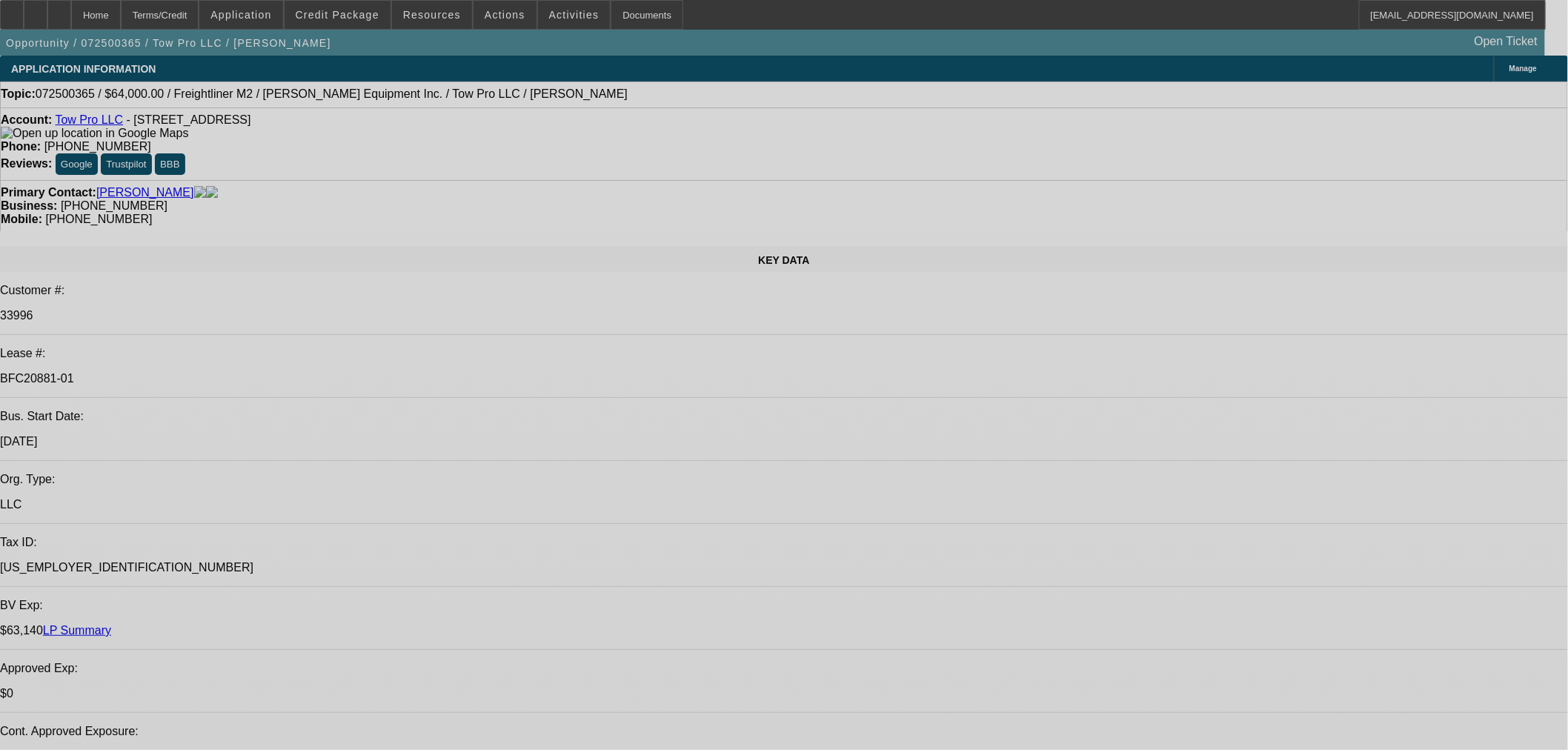
select select "0"
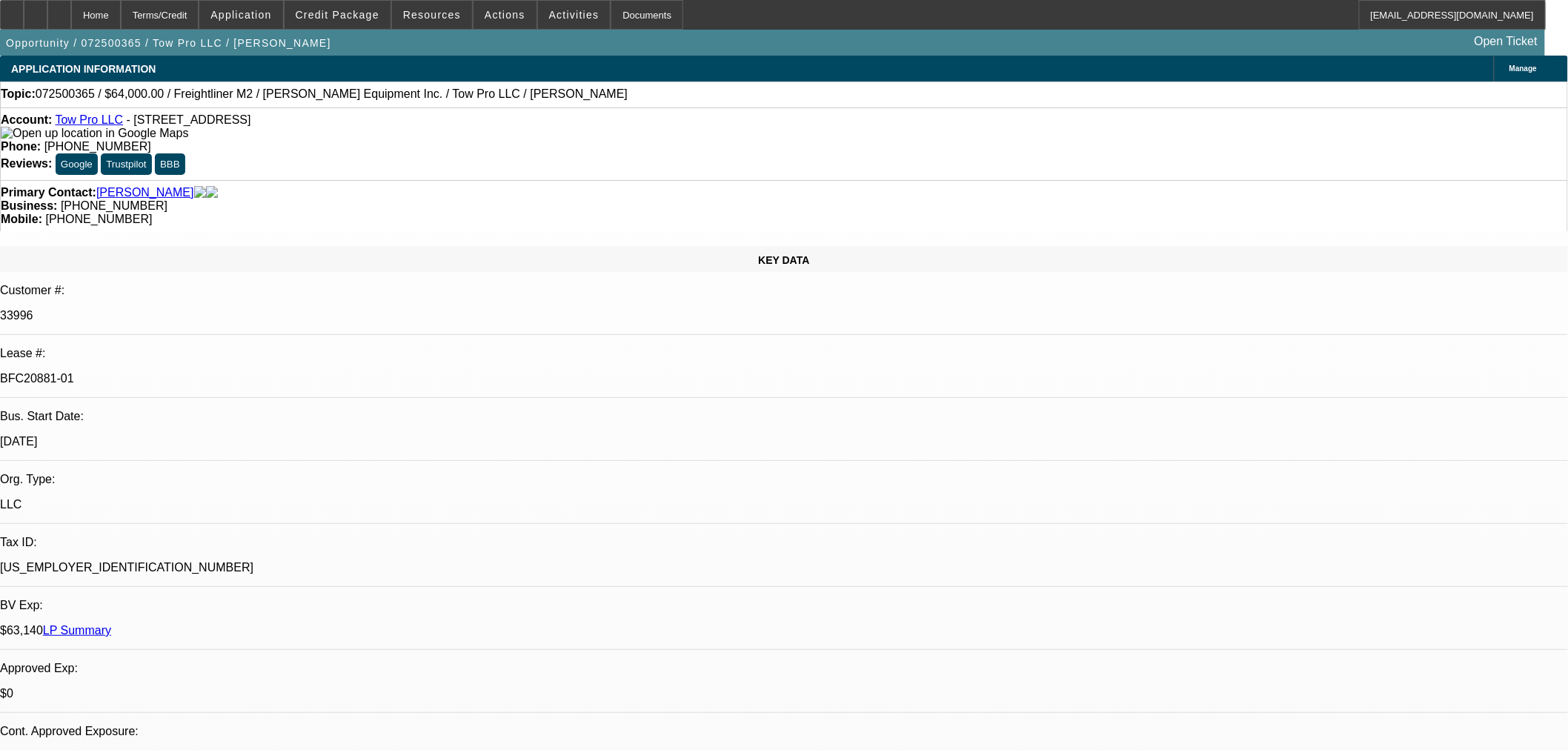
select select "2"
select select "0"
select select "6"
select select "0"
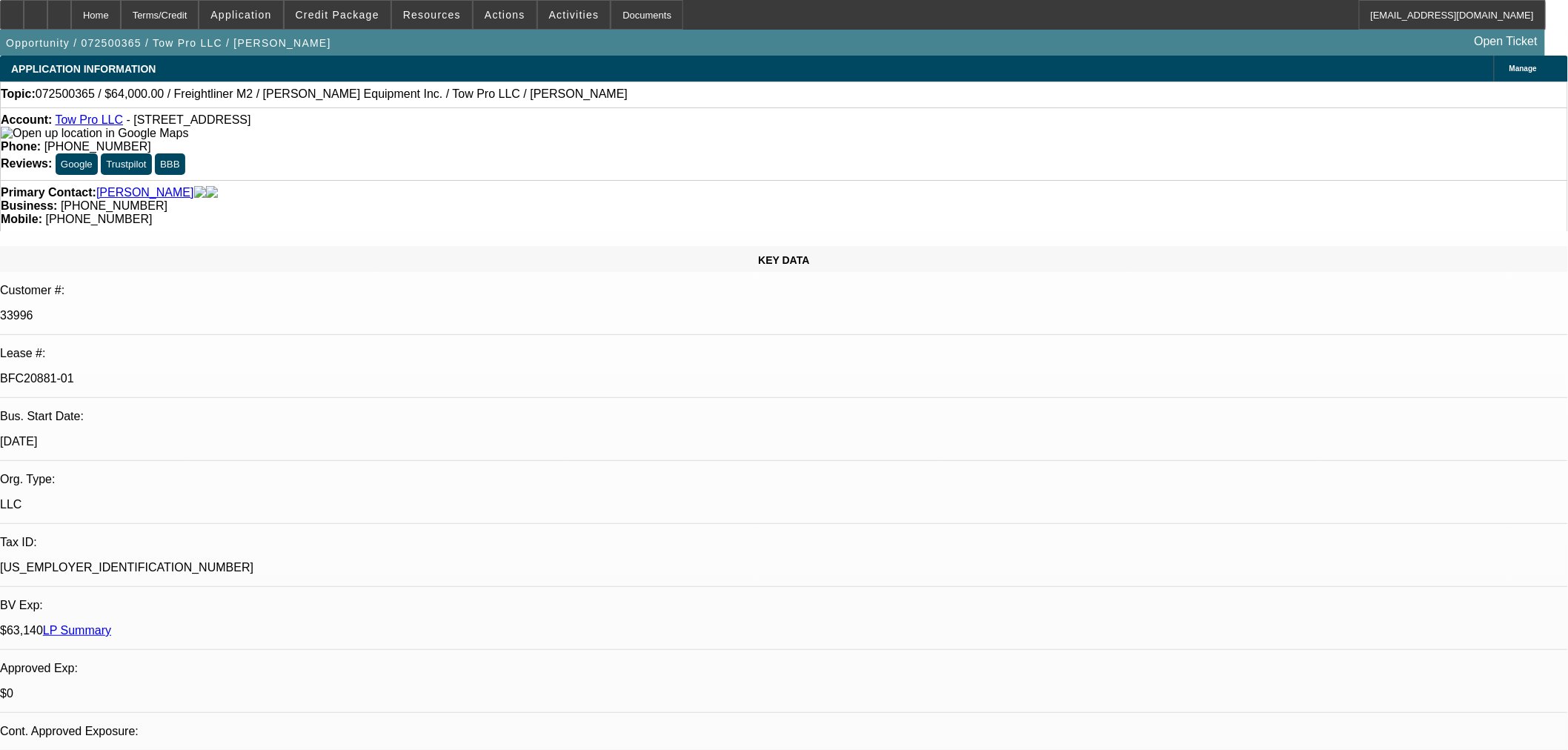
select select "2"
select select "0"
select select "6"
select select "0.15"
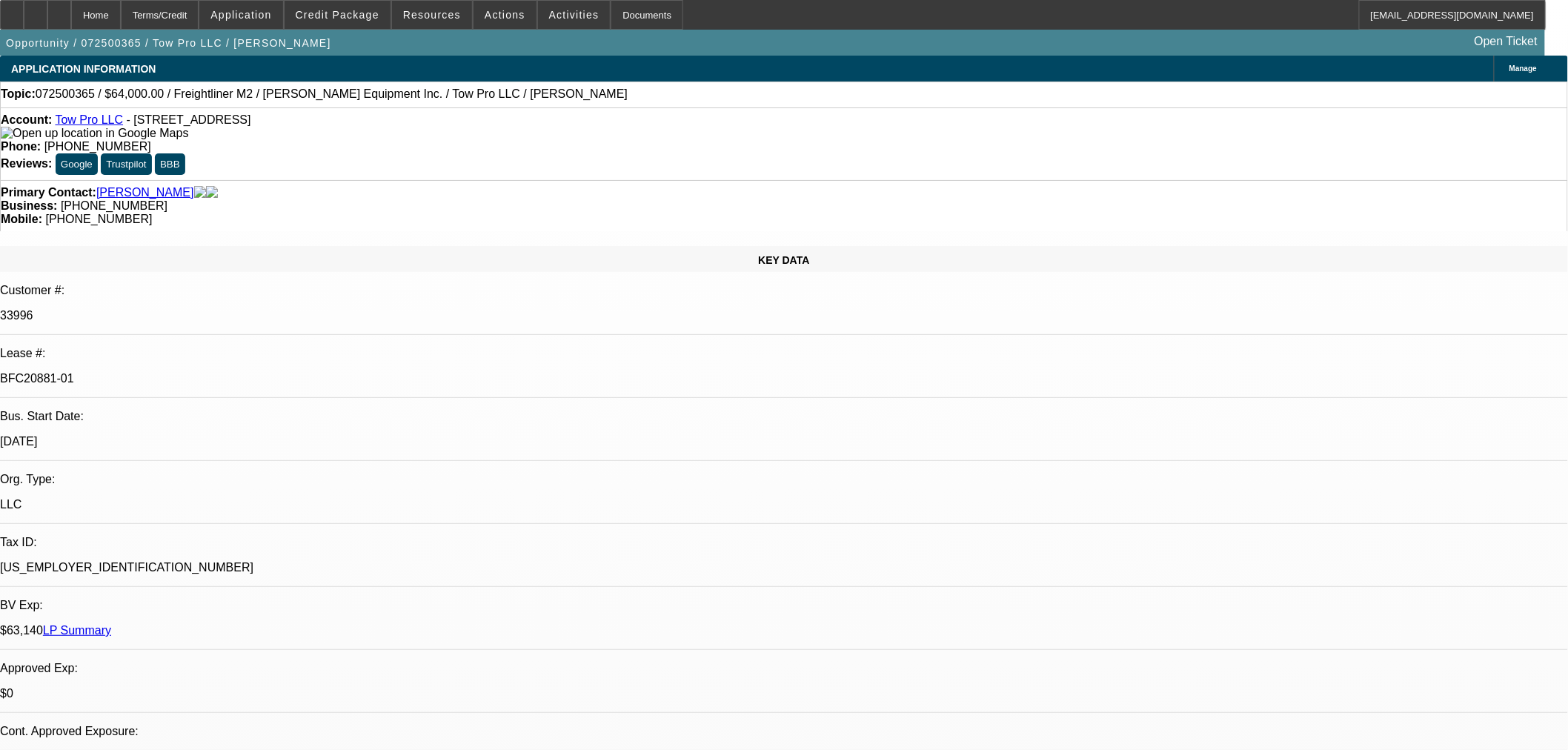
select select "2"
select select "0"
select select "6"
select select "0.15"
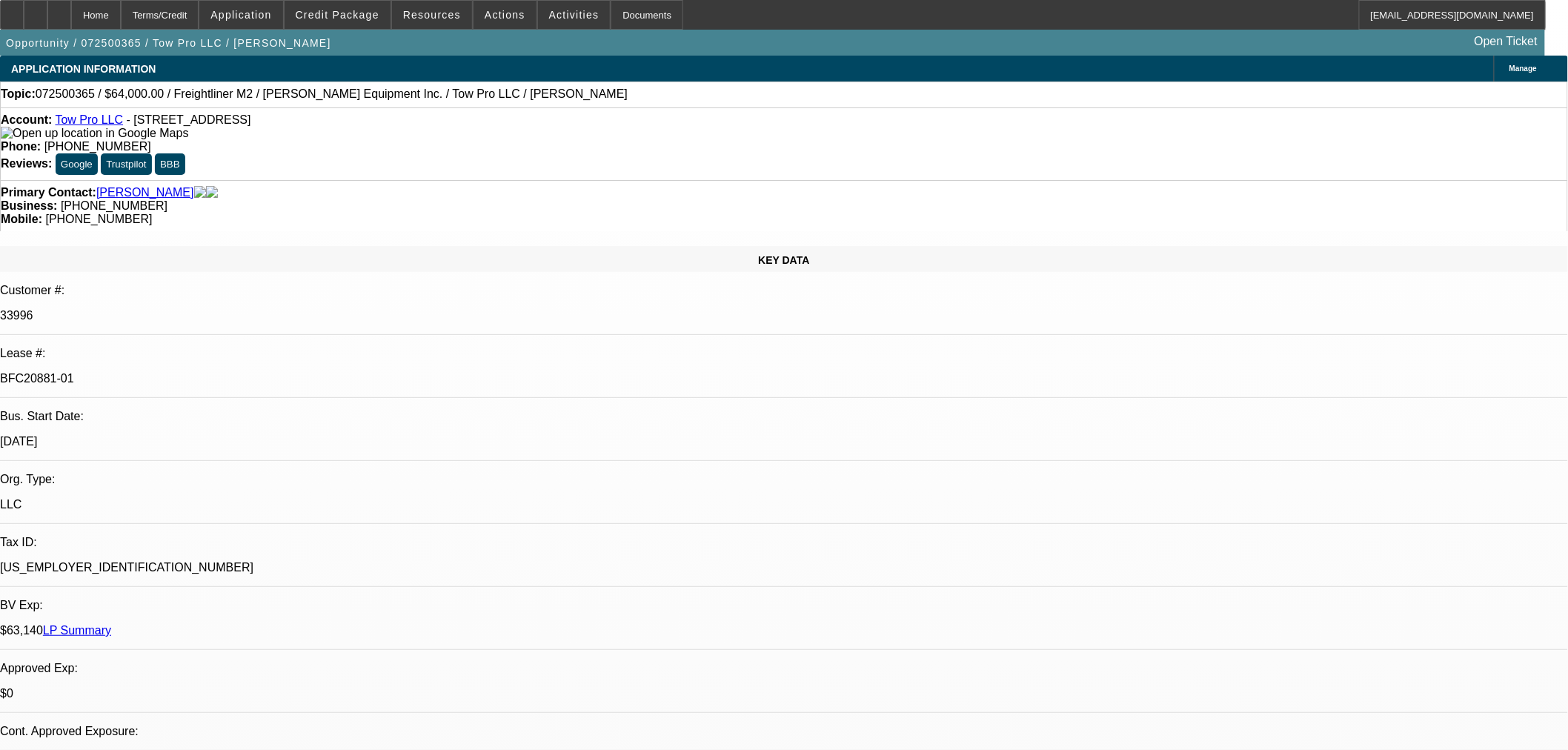
select select "2"
select select "0"
select select "6"
click at [110, 126] on link "Tow Pro LLC" at bounding box center [89, 119] width 68 height 13
